Goal: Transaction & Acquisition: Purchase product/service

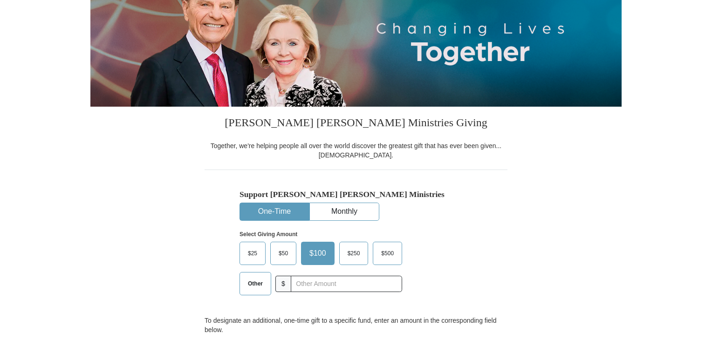
scroll to position [140, 0]
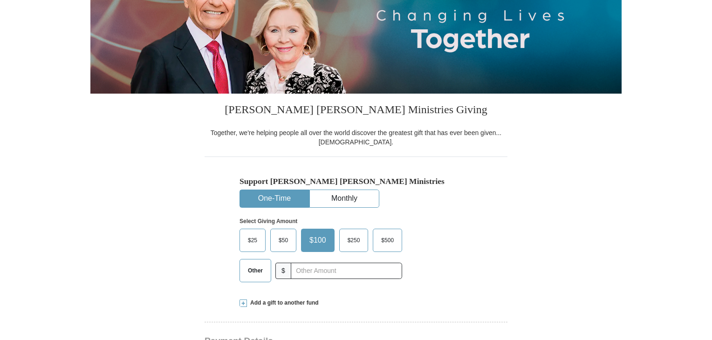
click at [287, 237] on span "$50" at bounding box center [283, 240] width 19 height 14
click at [0, 0] on input "$50" at bounding box center [0, 0] width 0 height 0
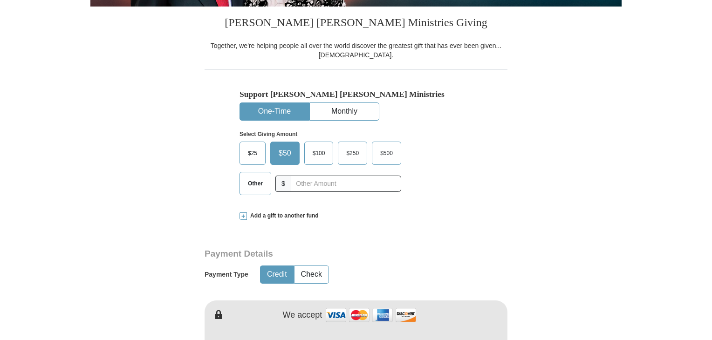
scroll to position [233, 0]
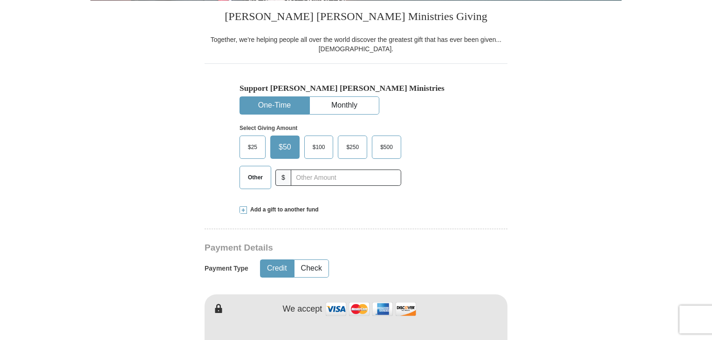
click at [285, 268] on button "Credit" at bounding box center [276, 268] width 33 height 17
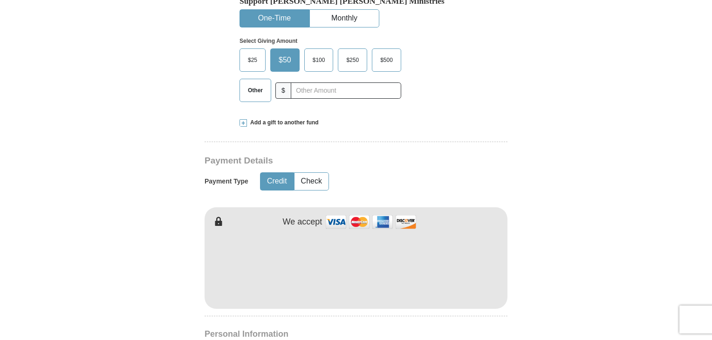
scroll to position [326, 0]
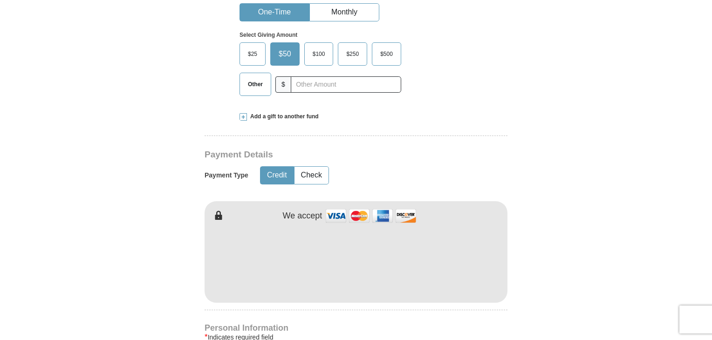
type button "Credit"
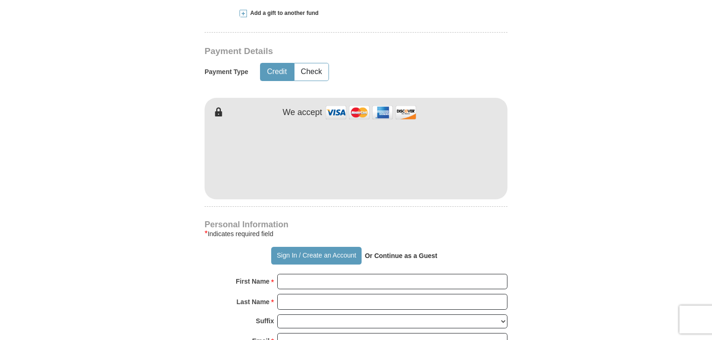
scroll to position [466, 0]
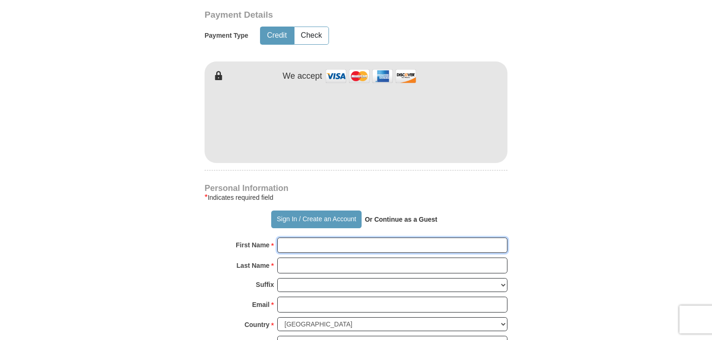
click at [296, 245] on input "First Name *" at bounding box center [392, 246] width 230 height 16
type input "Don"
click at [295, 264] on input "Last Name *" at bounding box center [392, 266] width 230 height 16
type input "[PERSON_NAME]"
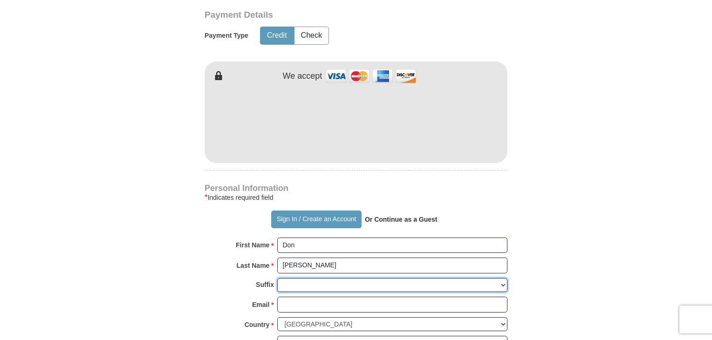
click at [292, 281] on select "[PERSON_NAME] I II III IV V VI" at bounding box center [392, 285] width 230 height 14
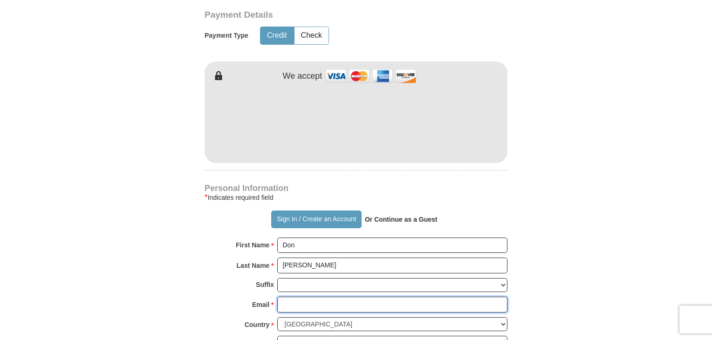
click at [292, 301] on input "Email *" at bounding box center [392, 305] width 230 height 16
type input "[PERSON_NAME][EMAIL_ADDRESS][DOMAIN_NAME]"
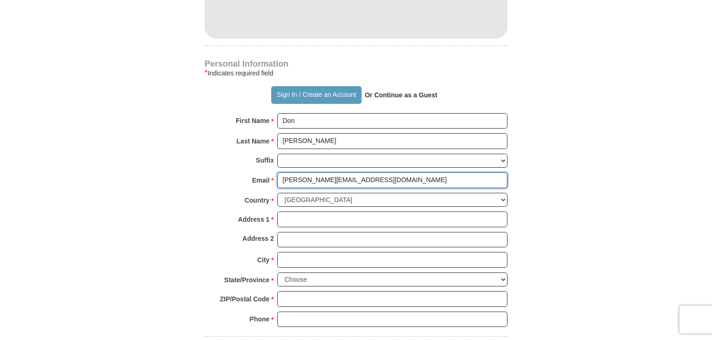
scroll to position [605, 0]
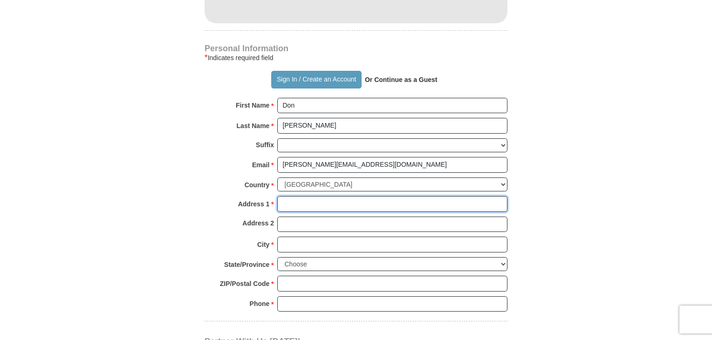
click at [291, 204] on input "Address 1 *" at bounding box center [392, 204] width 230 height 16
type input "2000 U.S. 42"
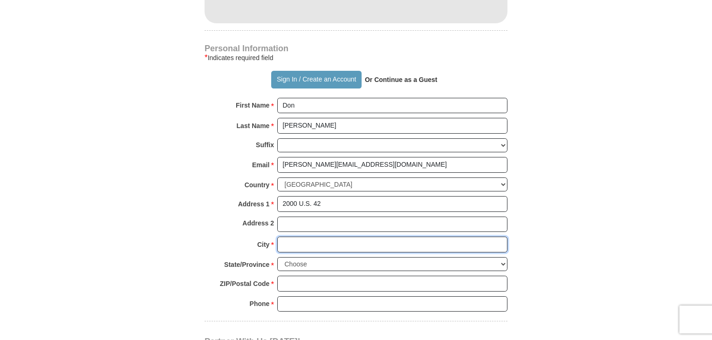
type input "[GEOGRAPHIC_DATA]"
select select "OH"
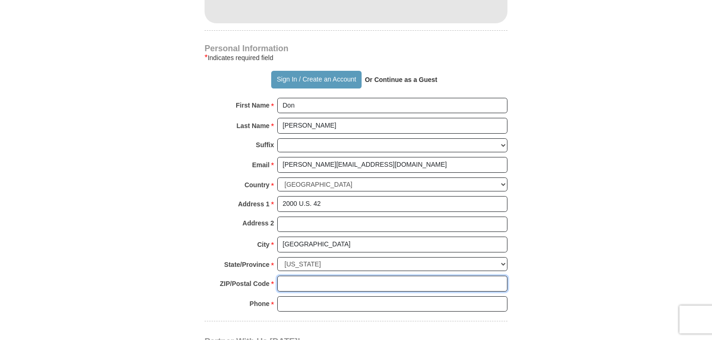
type input "45036"
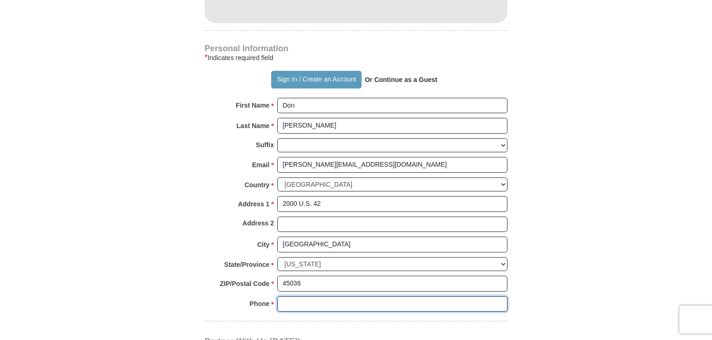
type input "5134322447"
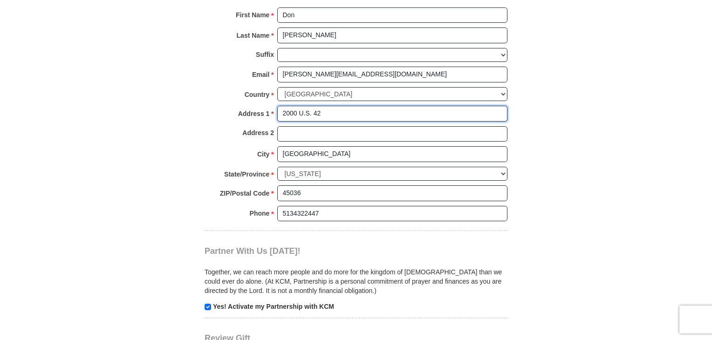
scroll to position [792, 0]
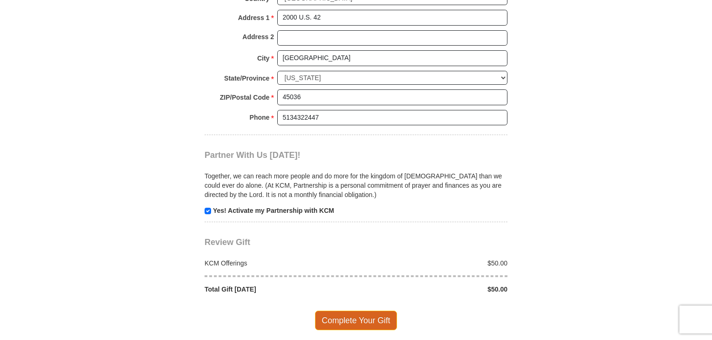
click at [358, 315] on span "Complete Your Gift" at bounding box center [356, 321] width 82 height 20
